Goal: Information Seeking & Learning: Check status

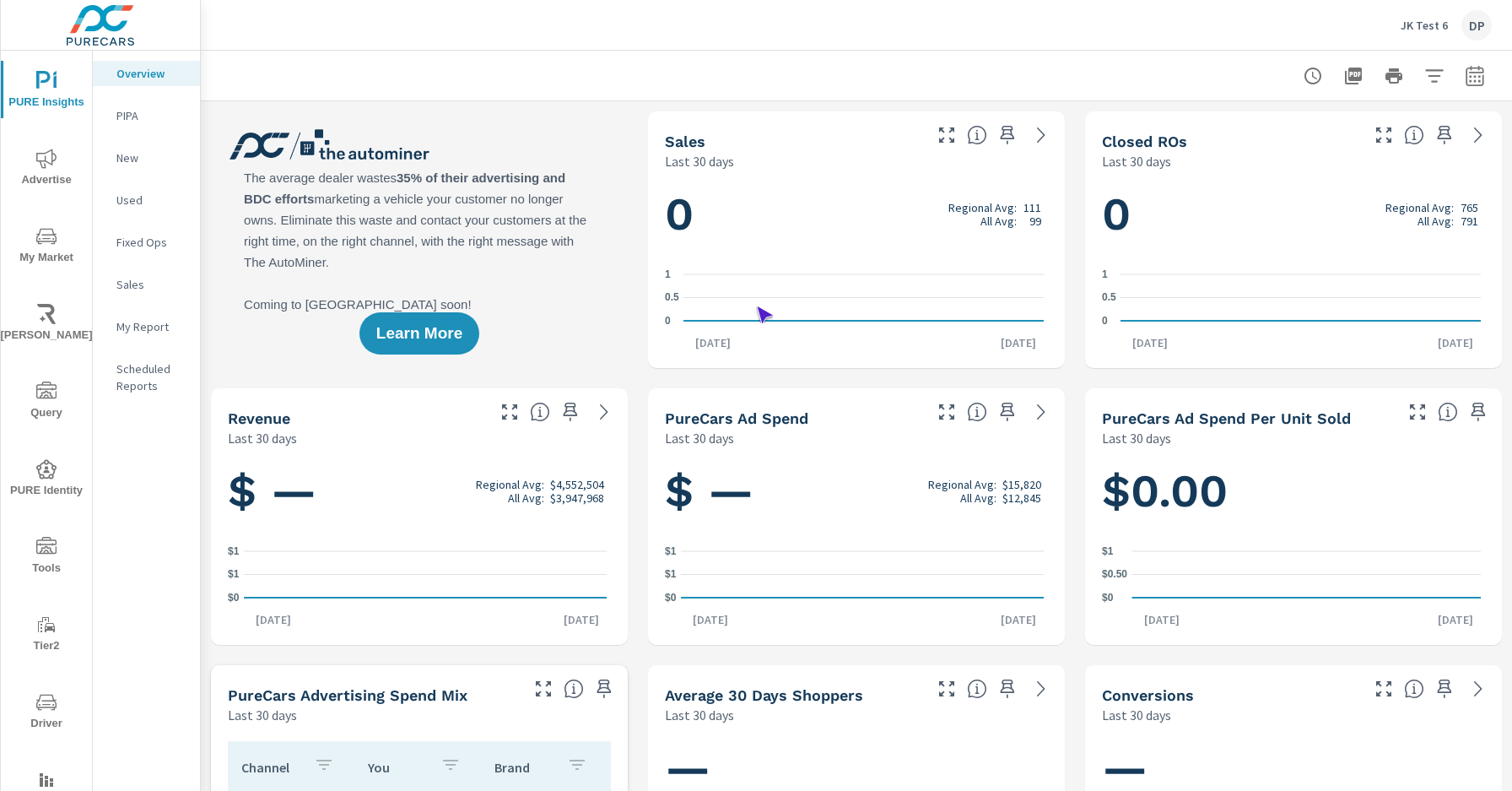
scroll to position [1, 0]
click at [43, 712] on span "Driver" at bounding box center [45, 712] width 81 height 42
